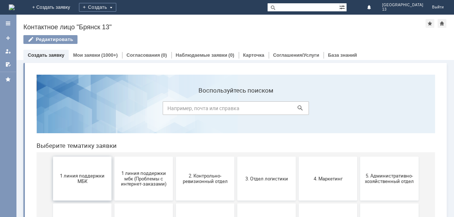
click at [82, 174] on span "1 линия поддержки МБК" at bounding box center [82, 178] width 54 height 11
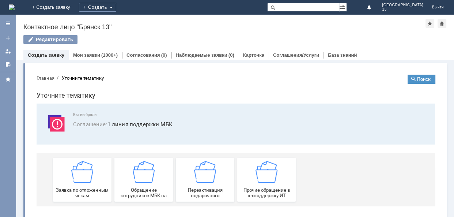
click at [82, 174] on img at bounding box center [82, 172] width 22 height 22
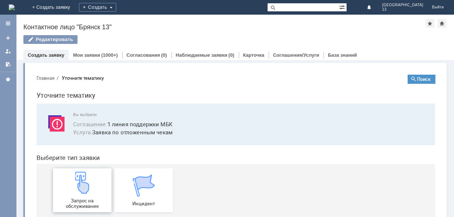
click at [90, 185] on img at bounding box center [82, 182] width 22 height 22
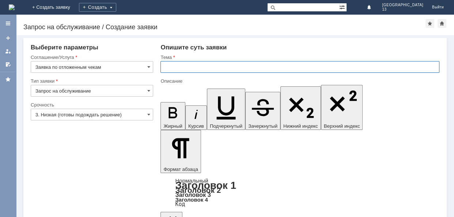
click at [174, 63] on input "text" at bounding box center [299, 67] width 279 height 12
type input "Отложенный чек 10.08.2025 Брянск 13"
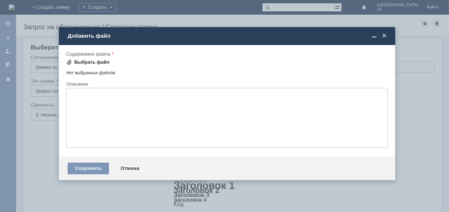
click at [95, 59] on div "Выбрать файл" at bounding box center [91, 62] width 35 height 6
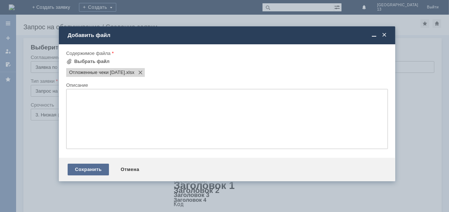
click at [93, 175] on div "Сохранить" at bounding box center [88, 169] width 41 height 12
